Goal: Task Accomplishment & Management: Complete application form

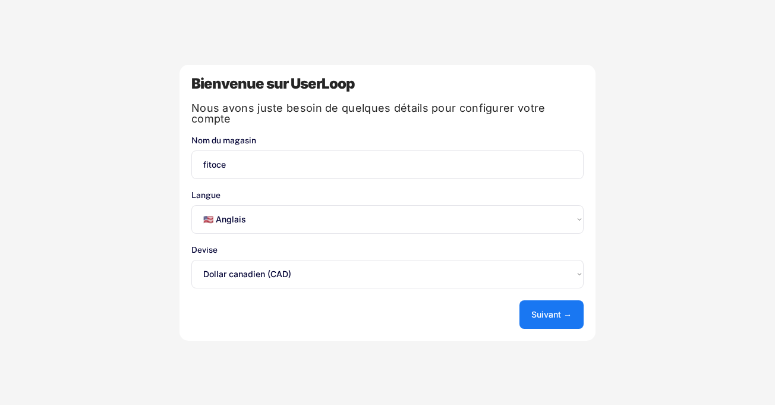
select select ""en""
select select ""1348695171700984260__LOOKUP__1635527638712x836207540840287400""
click at [561, 309] on font "Suivant →" at bounding box center [552, 314] width 40 height 10
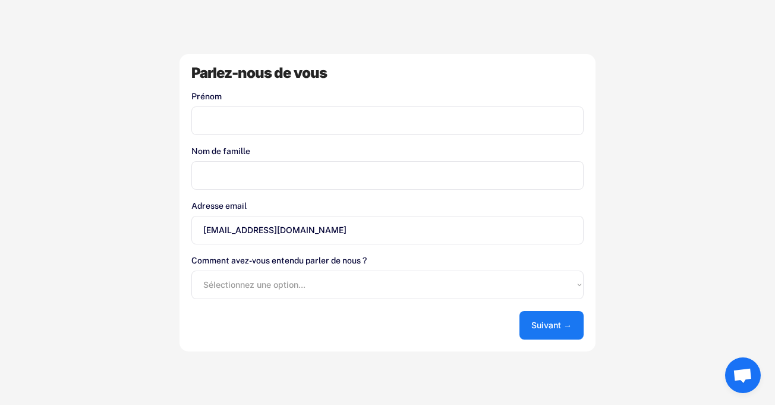
click at [268, 118] on input "input" at bounding box center [387, 120] width 392 height 29
type input "[PERSON_NAME]"
click at [238, 175] on input "input" at bounding box center [387, 175] width 392 height 29
type input "[PERSON_NAME]"
click at [309, 120] on input "input" at bounding box center [387, 120] width 392 height 29
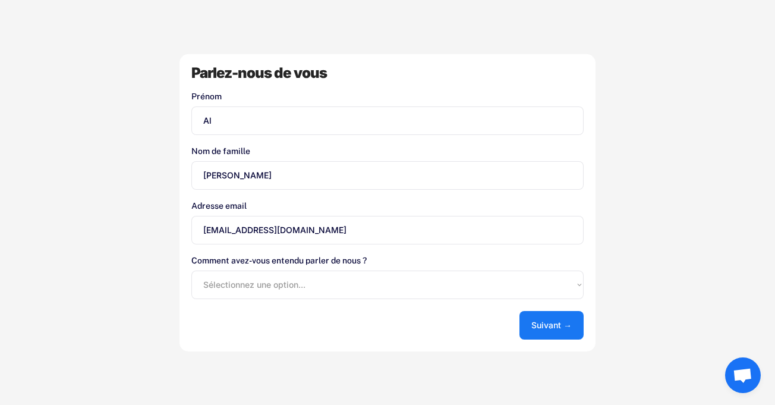
type input "A"
type input "océanne"
click at [547, 335] on button "Suivant →" at bounding box center [552, 325] width 64 height 29
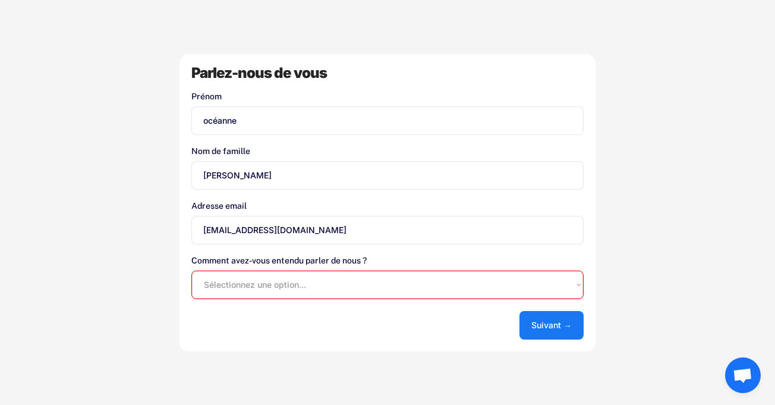
click at [373, 288] on select "Sélectionnez une option... App Store de Shopify Google Blog UserLoop Recommandé…" at bounding box center [387, 285] width 392 height 29
select select ""other""
click at [191, 271] on select "Sélectionnez une option... App Store de Shopify Google Blog UserLoop Recommandé…" at bounding box center [387, 285] width 392 height 29
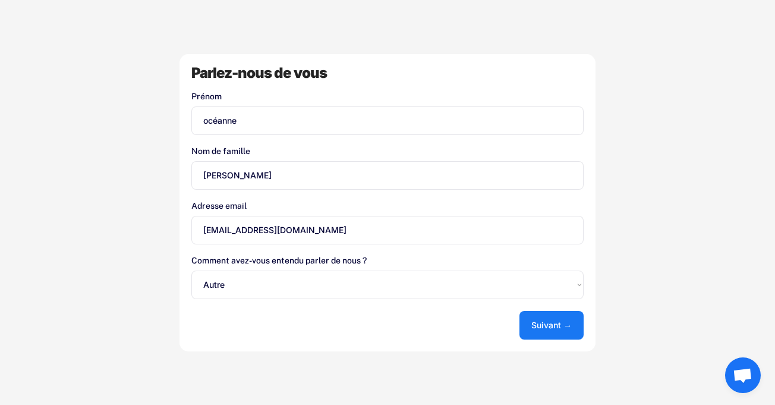
click at [565, 335] on button "Suivant →" at bounding box center [552, 325] width 64 height 29
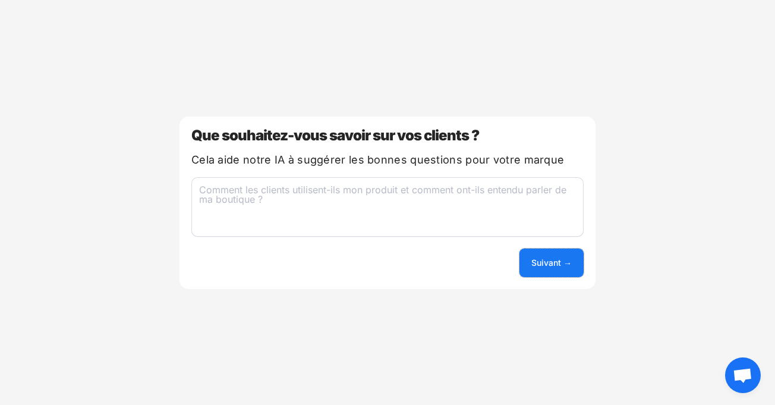
click at [531, 255] on button "Suivant →" at bounding box center [552, 263] width 64 height 29
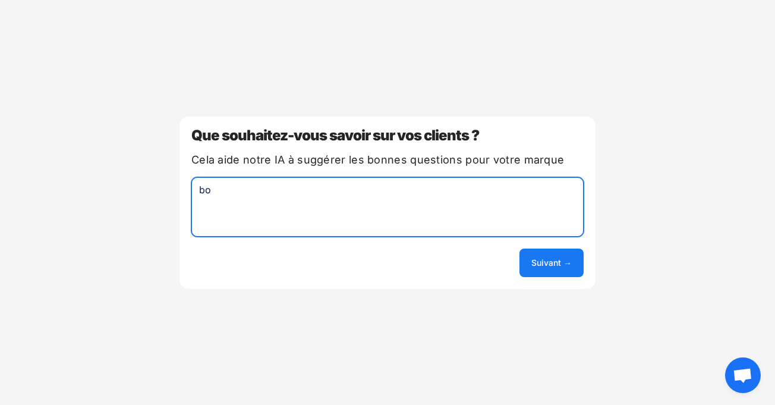
type textarea "b"
type textarea "good"
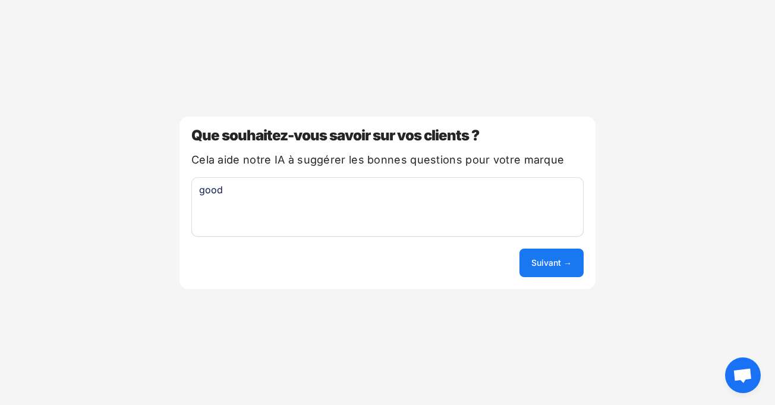
click at [583, 263] on div "Que souhaitez-vous savoir sur vos clients ? Cela aide notre IA à suggérer les b…" at bounding box center [388, 203] width 416 height 172
click at [576, 265] on button "Suivant →" at bounding box center [552, 263] width 64 height 29
select select ""unlimited""
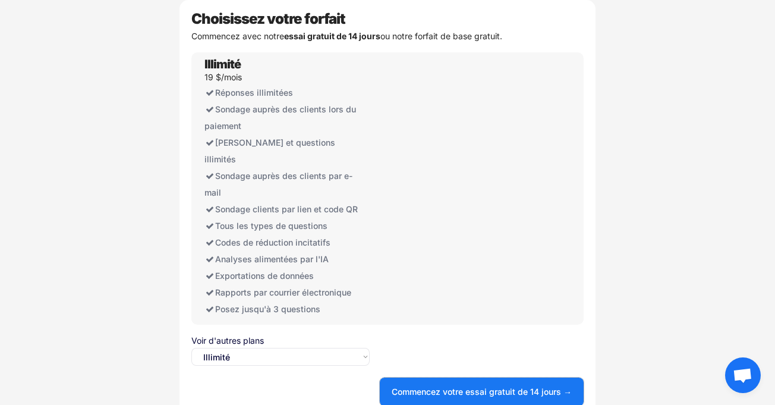
click at [527, 378] on button "Commencez votre essai gratuit de 14 jours →" at bounding box center [482, 392] width 204 height 29
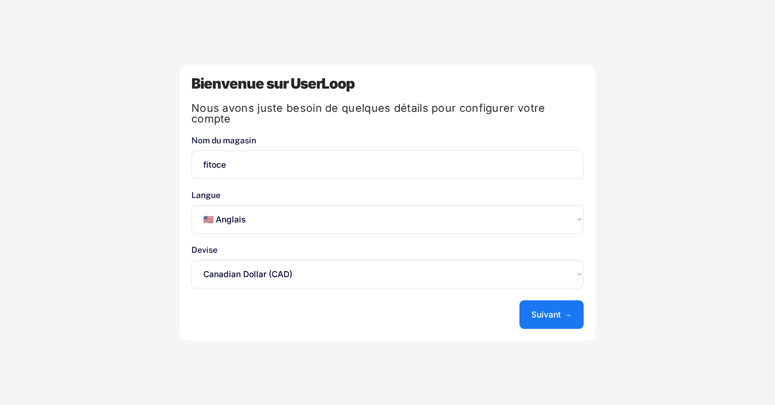
select select ""en""
select select ""1348695171700984260__LOOKUP__1635527638712x836207540840287400""
